Goal: Find contact information: Find contact information

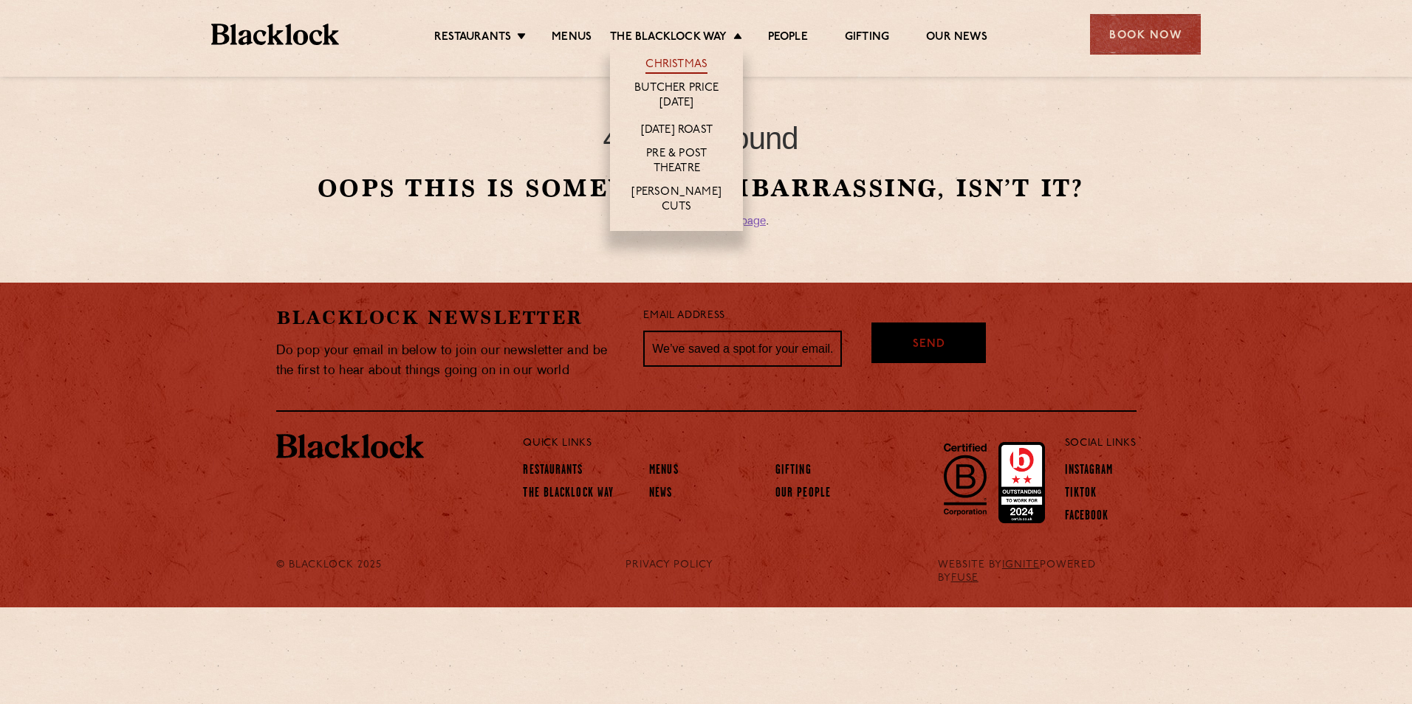
click at [656, 61] on link "Christmas" at bounding box center [676, 66] width 62 height 16
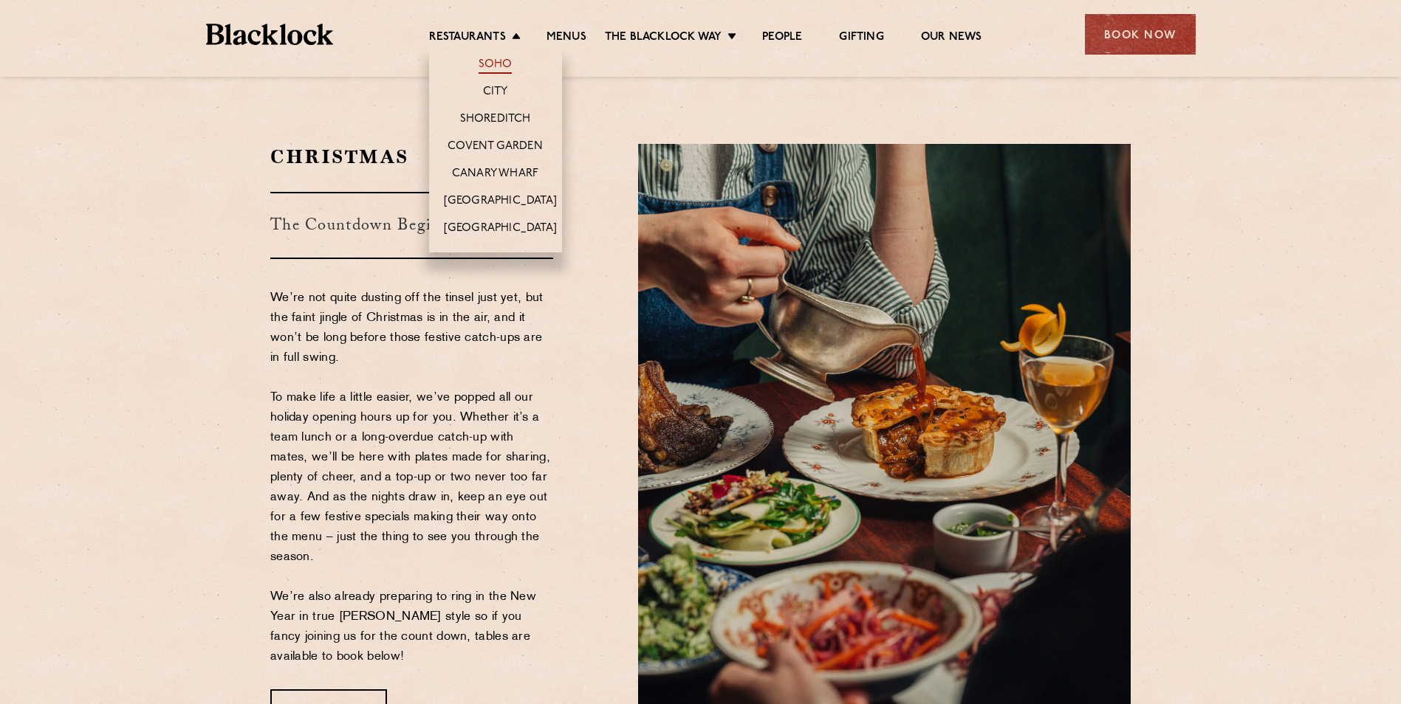
click at [496, 60] on link "Soho" at bounding box center [495, 66] width 34 height 16
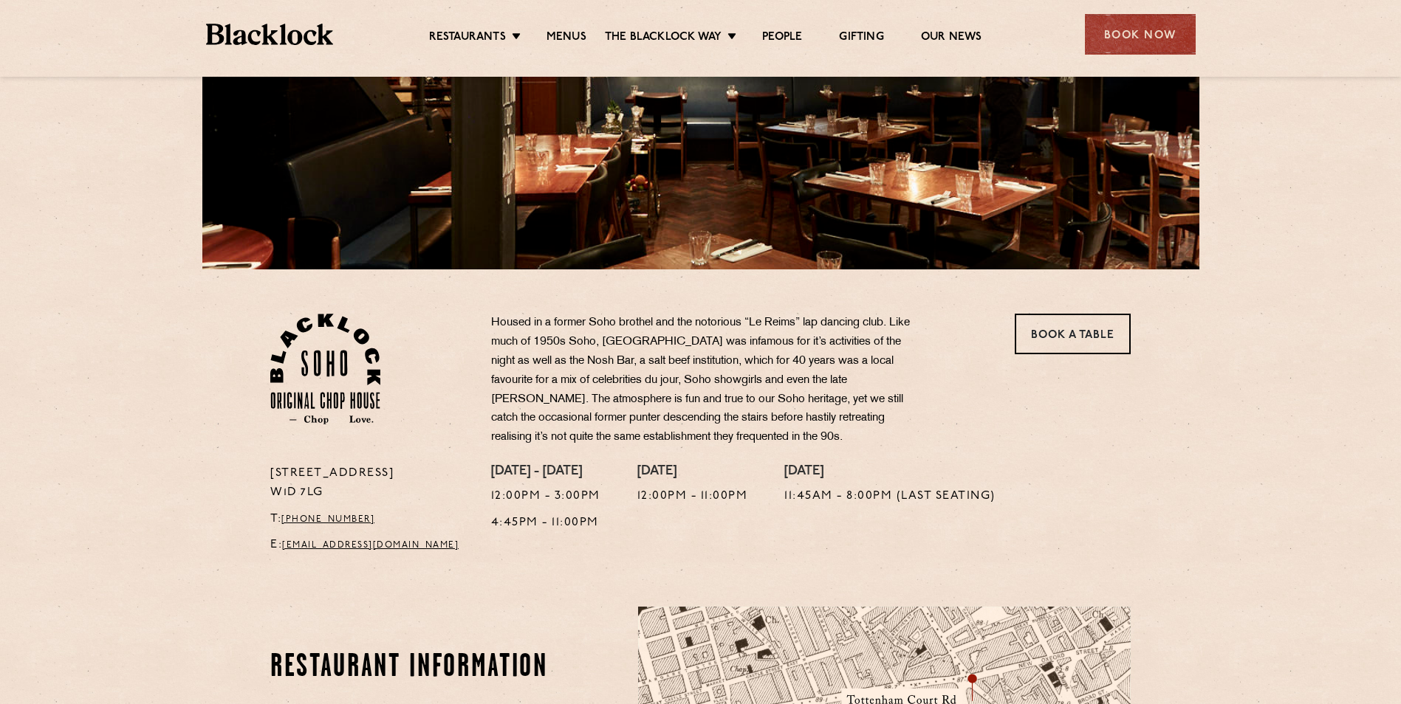
scroll to position [295, 0]
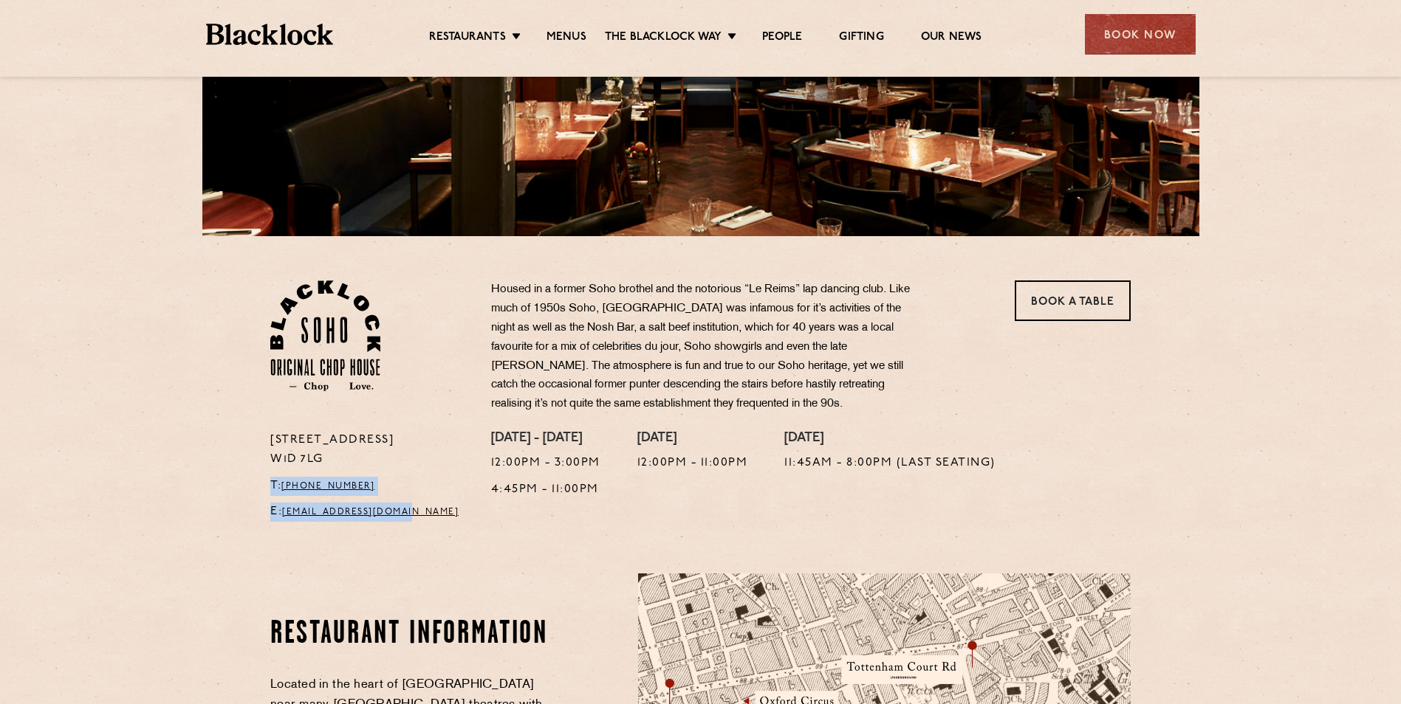
drag, startPoint x: 269, startPoint y: 487, endPoint x: 428, endPoint y: 509, distance: 161.0
click at [428, 509] on div "24 Great Windmill Street W1D 7LG T: +44 20 3441 6996 E: soho@theblacklock.com" at bounding box center [369, 480] width 221 height 99
copy div "T: +44 20 3441 6996 E: soho@theblacklock.com"
drag, startPoint x: 271, startPoint y: 440, endPoint x: 337, endPoint y: 451, distance: 67.4
click at [337, 451] on p "24 Great Windmill Street W1D 7LG" at bounding box center [369, 450] width 199 height 38
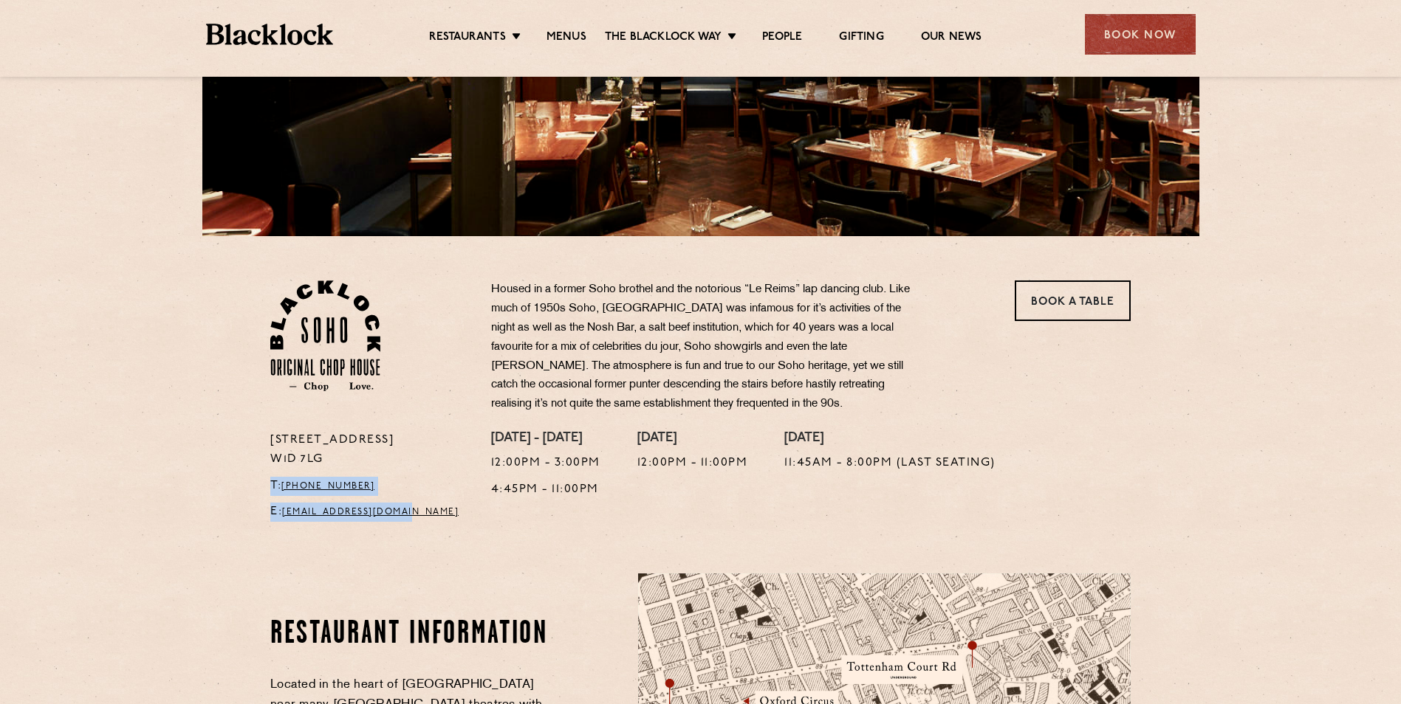
copy p "24 Great Windmill Street W1D 7LG"
